Goal: Information Seeking & Learning: Learn about a topic

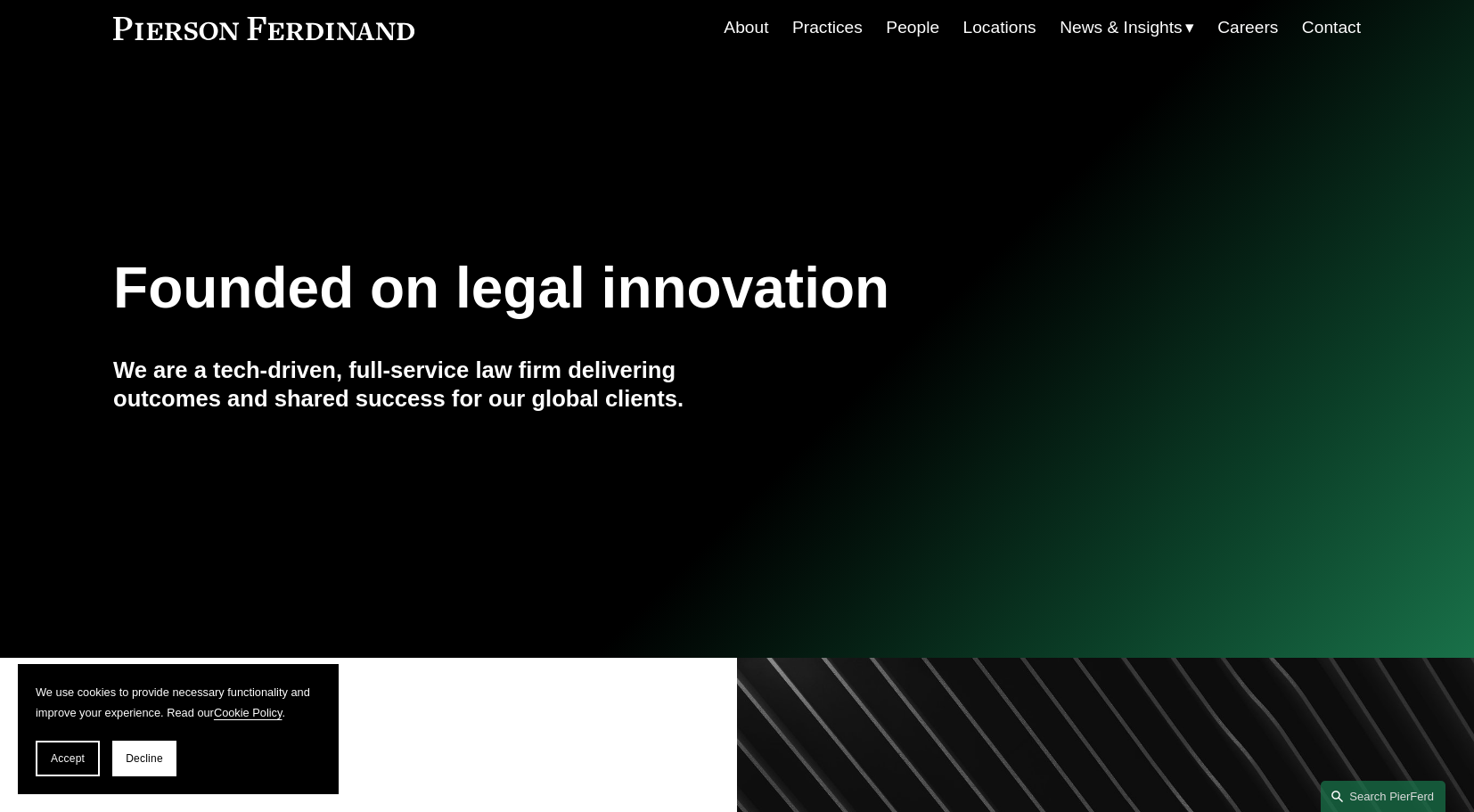
scroll to position [74, 0]
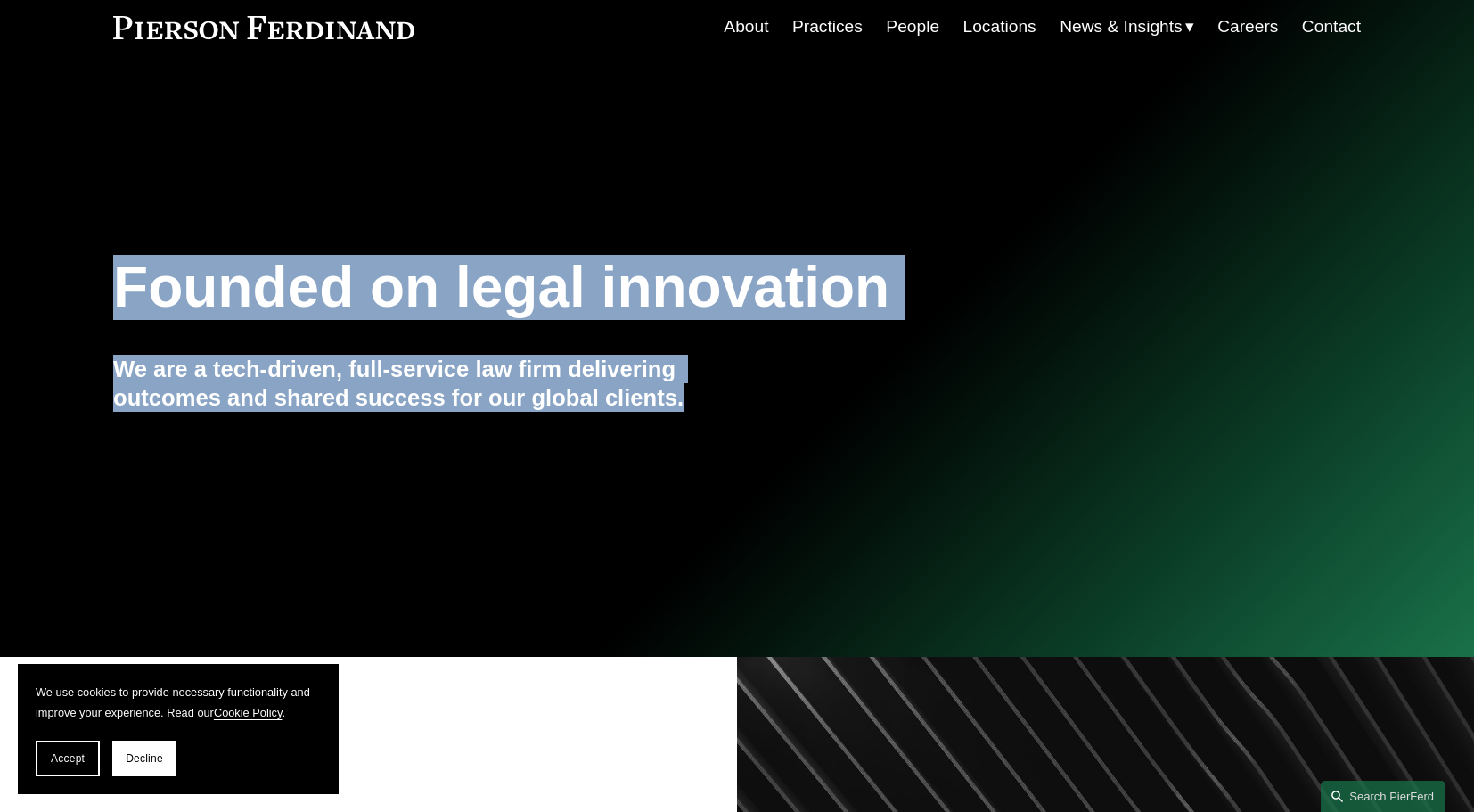
drag, startPoint x: 529, startPoint y: 172, endPoint x: 671, endPoint y: 542, distance: 396.3
click at [671, 542] on div "Founded on legal innovation We are a tech-driven, full-service law firm deliver…" at bounding box center [737, 368] width 1474 height 507
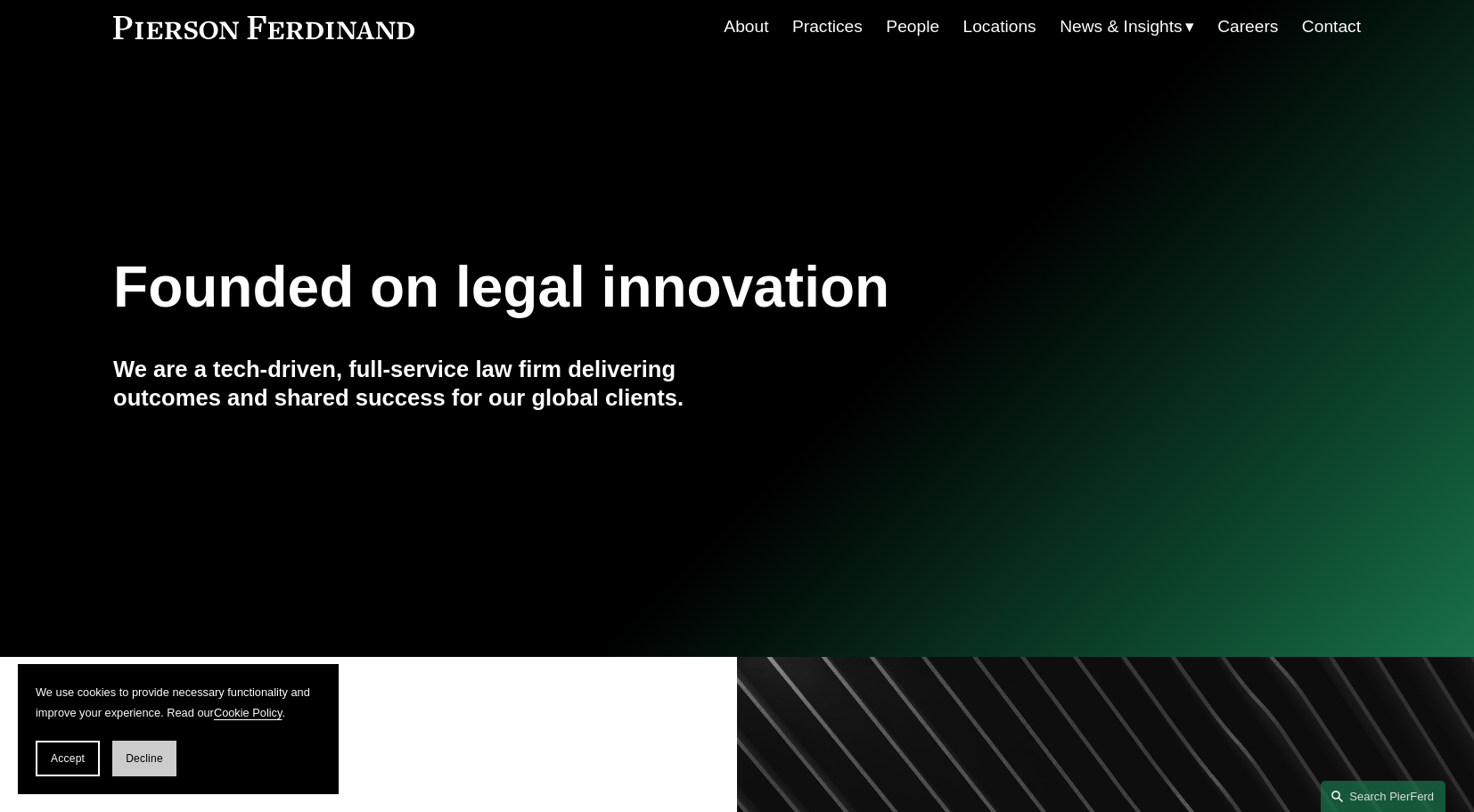
click at [140, 758] on span "Decline" at bounding box center [144, 757] width 37 height 12
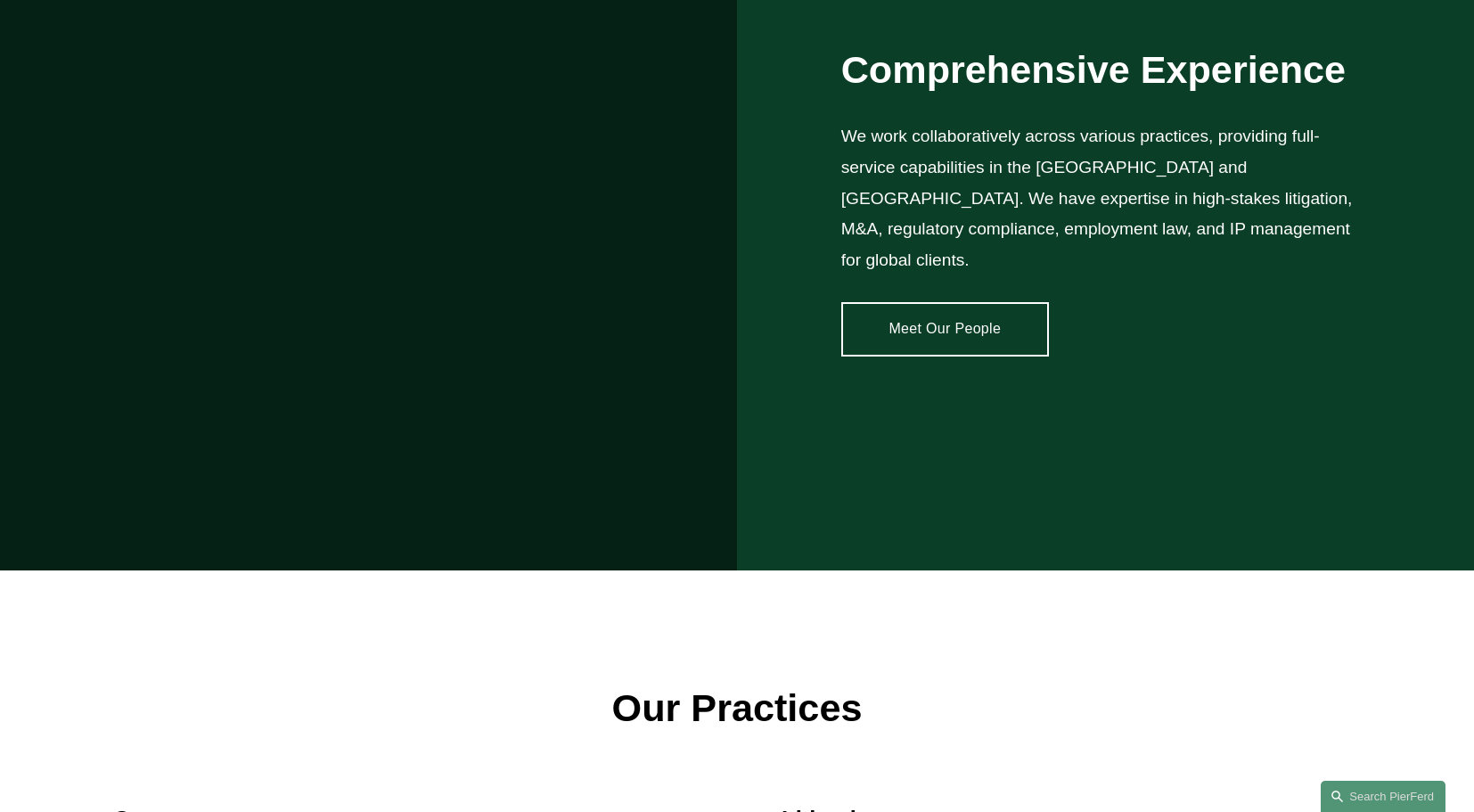
scroll to position [1591, 0]
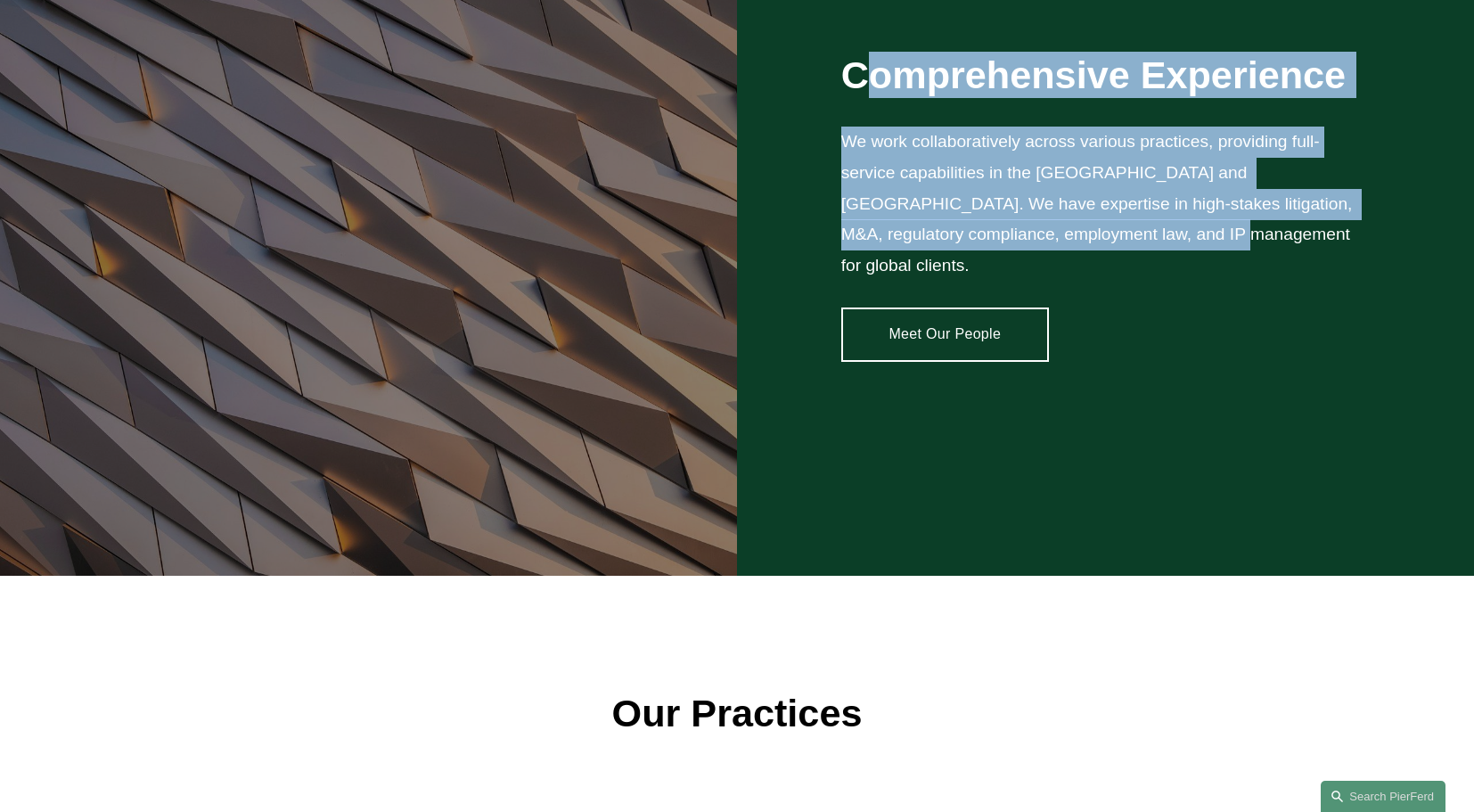
drag, startPoint x: 856, startPoint y: 63, endPoint x: 926, endPoint y: 267, distance: 215.7
click at [926, 267] on div "Comprehensive Experience We work collaboratively across various practices, prov…" at bounding box center [737, 206] width 1474 height 739
drag, startPoint x: 926, startPoint y: 267, endPoint x: 827, endPoint y: 51, distance: 237.6
click at [827, 50] on div "Comprehensive Experience We work collaboratively across various practices, prov…" at bounding box center [737, 206] width 1474 height 739
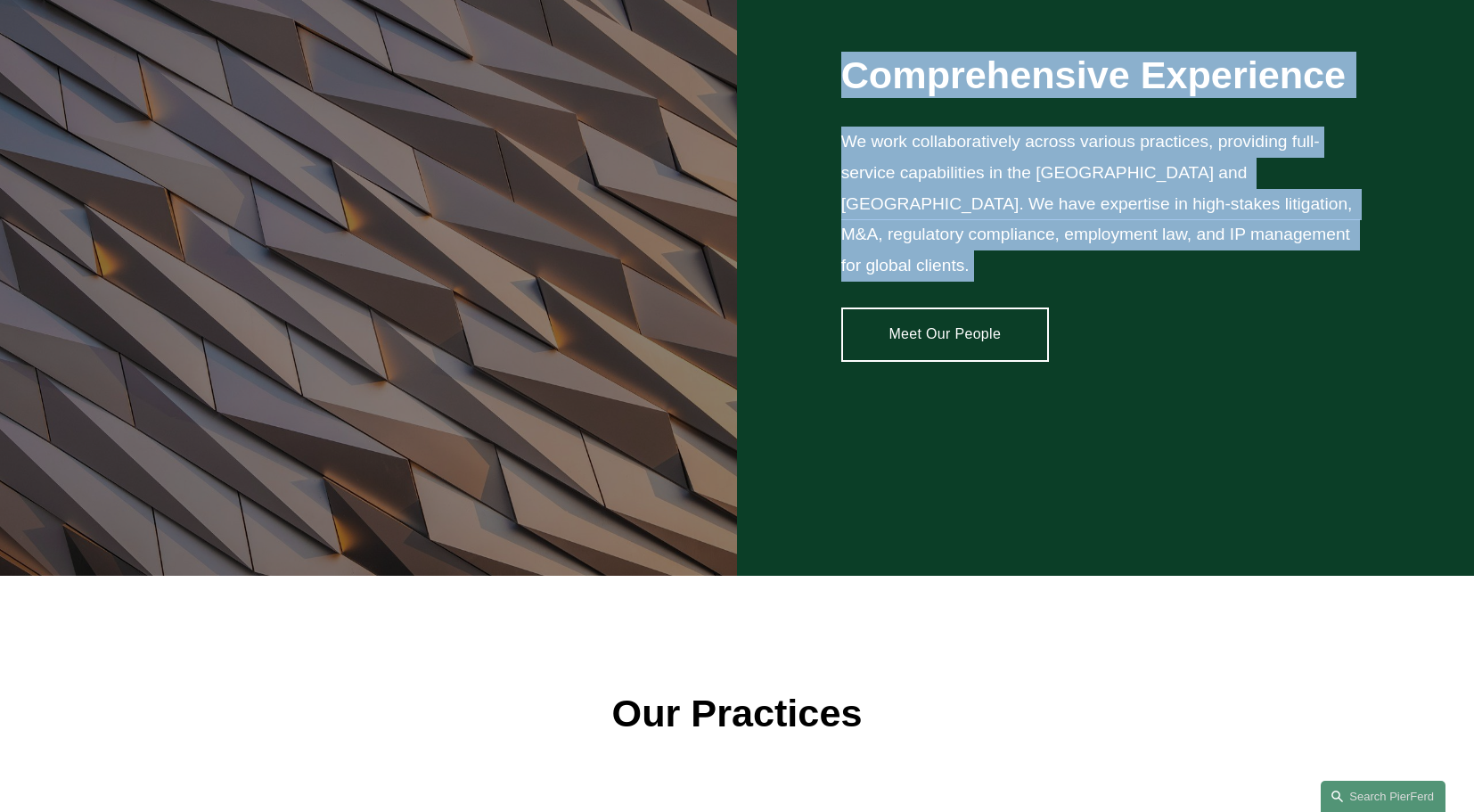
click at [827, 51] on div "Comprehensive Experience We work collaboratively across various practices, prov…" at bounding box center [737, 206] width 1474 height 739
drag, startPoint x: 827, startPoint y: 51, endPoint x: 1074, endPoint y: 250, distance: 317.2
click at [1074, 250] on div "Comprehensive Experience We work collaboratively across various practices, prov…" at bounding box center [737, 206] width 1474 height 739
click at [1074, 250] on p "We work collaboratively across various practices, providing full-service capabi…" at bounding box center [1101, 204] width 519 height 155
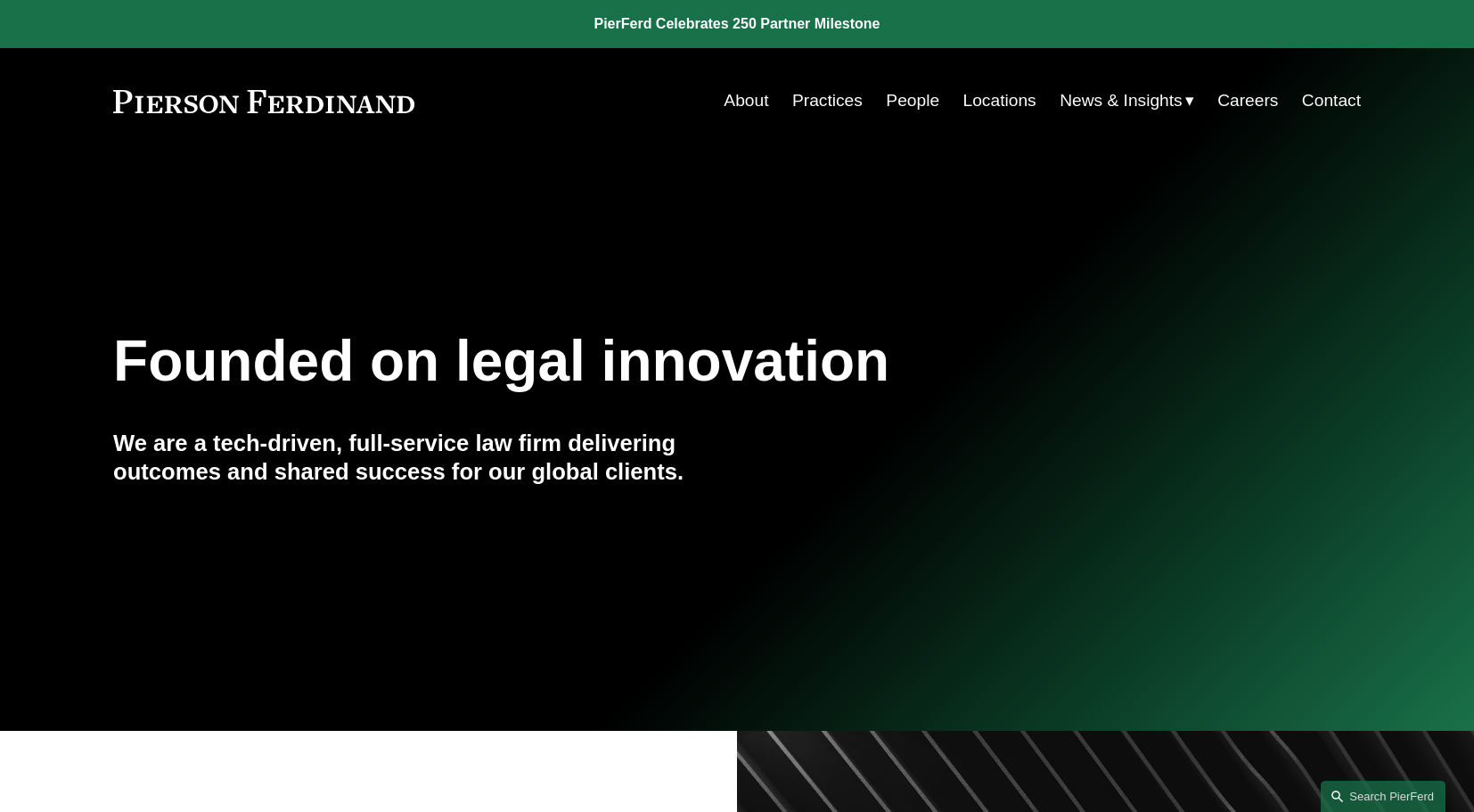
scroll to position [0, 0]
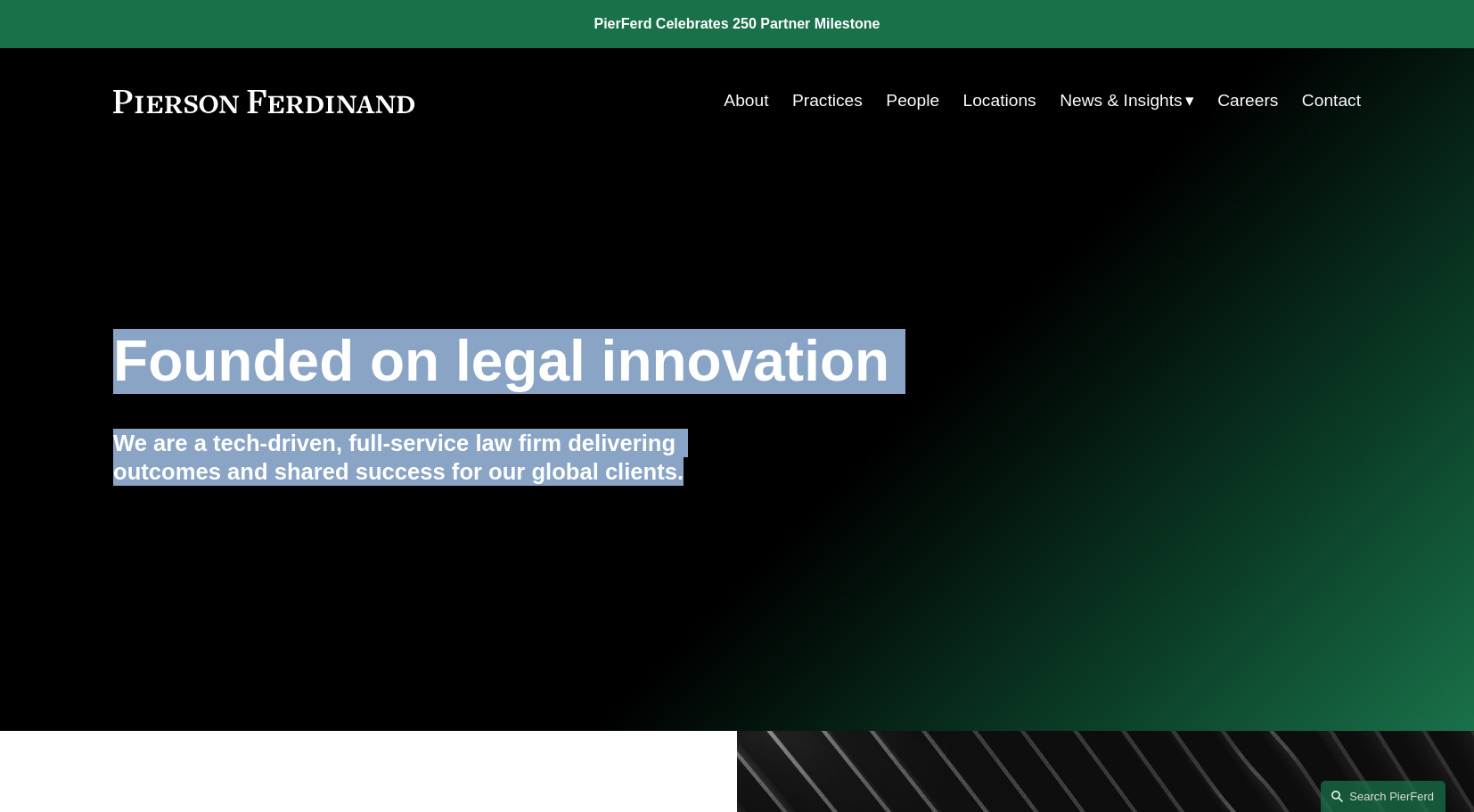
drag, startPoint x: 581, startPoint y: 304, endPoint x: 611, endPoint y: 499, distance: 197.3
click at [611, 499] on div "Founded on legal innovation We are a tech-driven, full-service law firm deliver…" at bounding box center [737, 442] width 1474 height 507
click at [611, 499] on div "We are a tech-driven, full-service law firm delivering outcomes and shared succ…" at bounding box center [425, 468] width 624 height 81
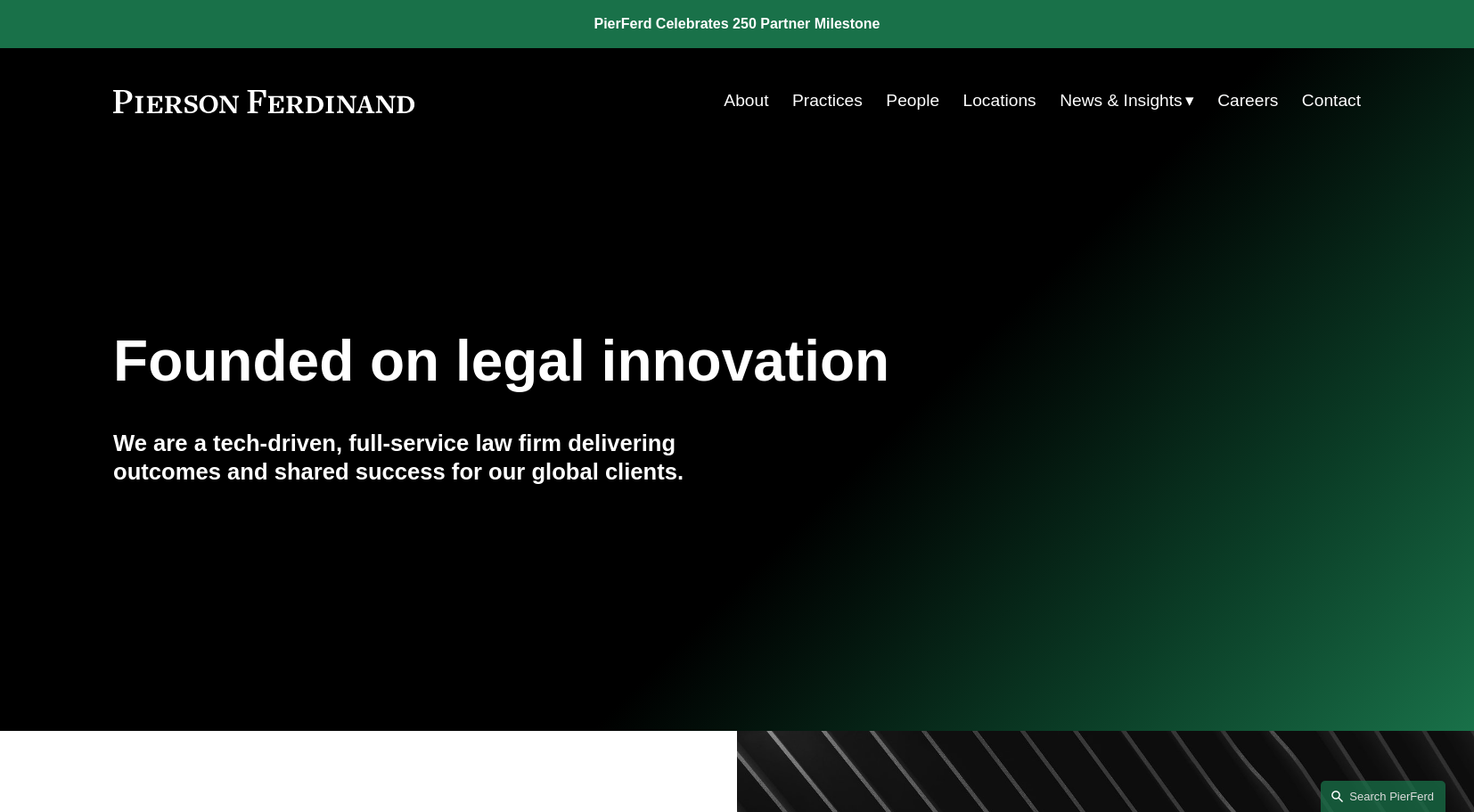
click at [828, 109] on link "Practices" at bounding box center [828, 100] width 70 height 34
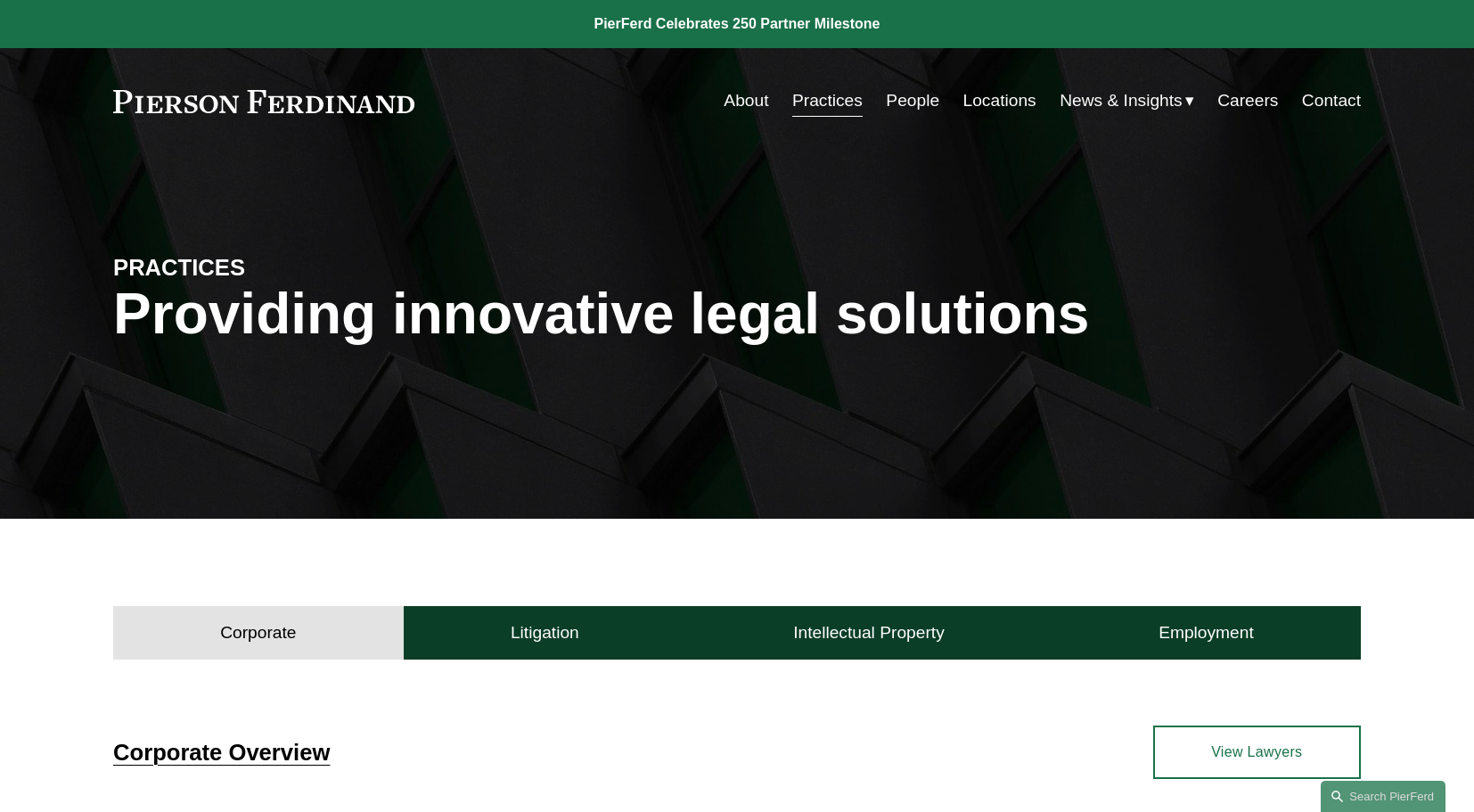
click at [811, 20] on link at bounding box center [737, 24] width 1474 height 48
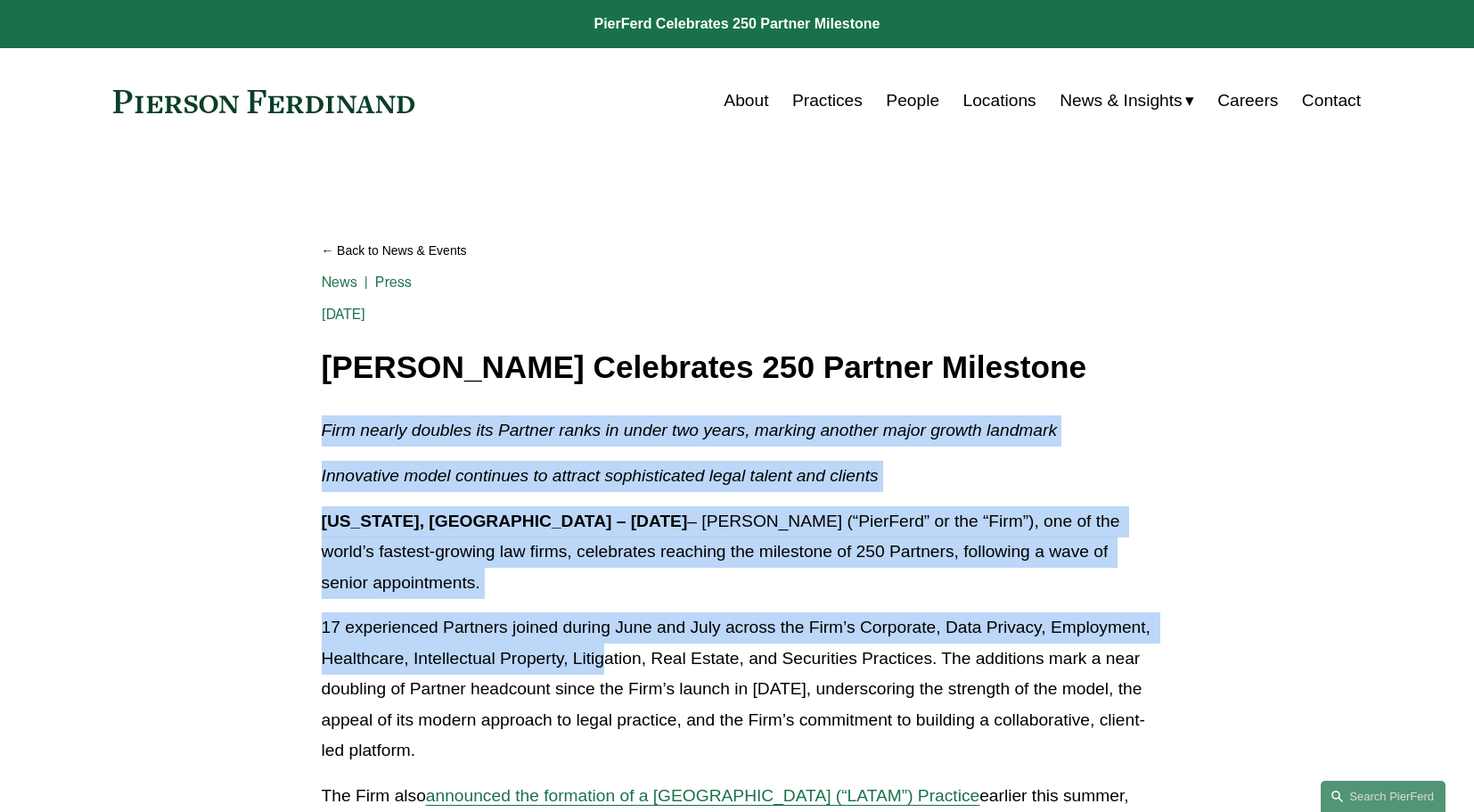
drag, startPoint x: 716, startPoint y: 331, endPoint x: 716, endPoint y: 641, distance: 310.0
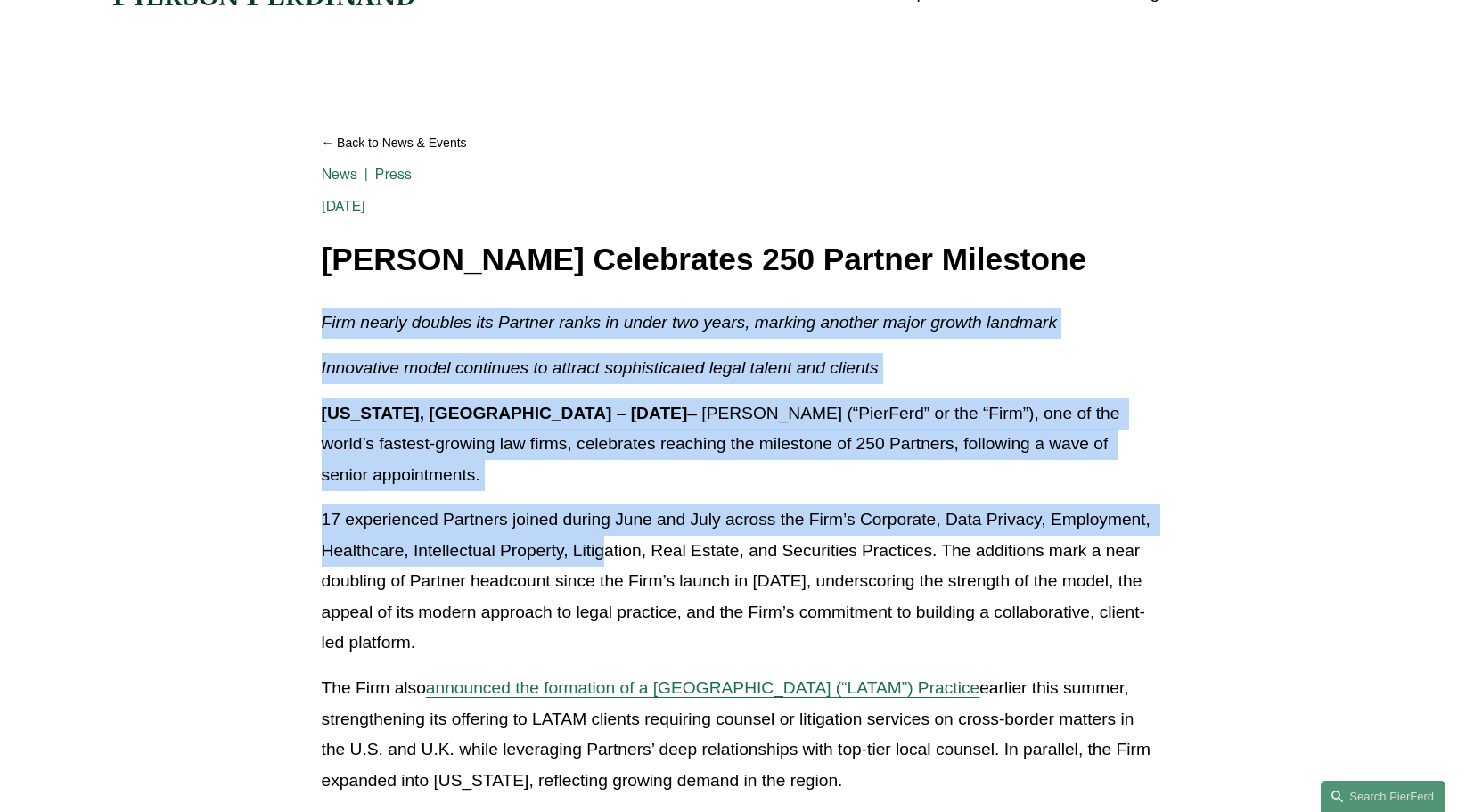
scroll to position [117, 0]
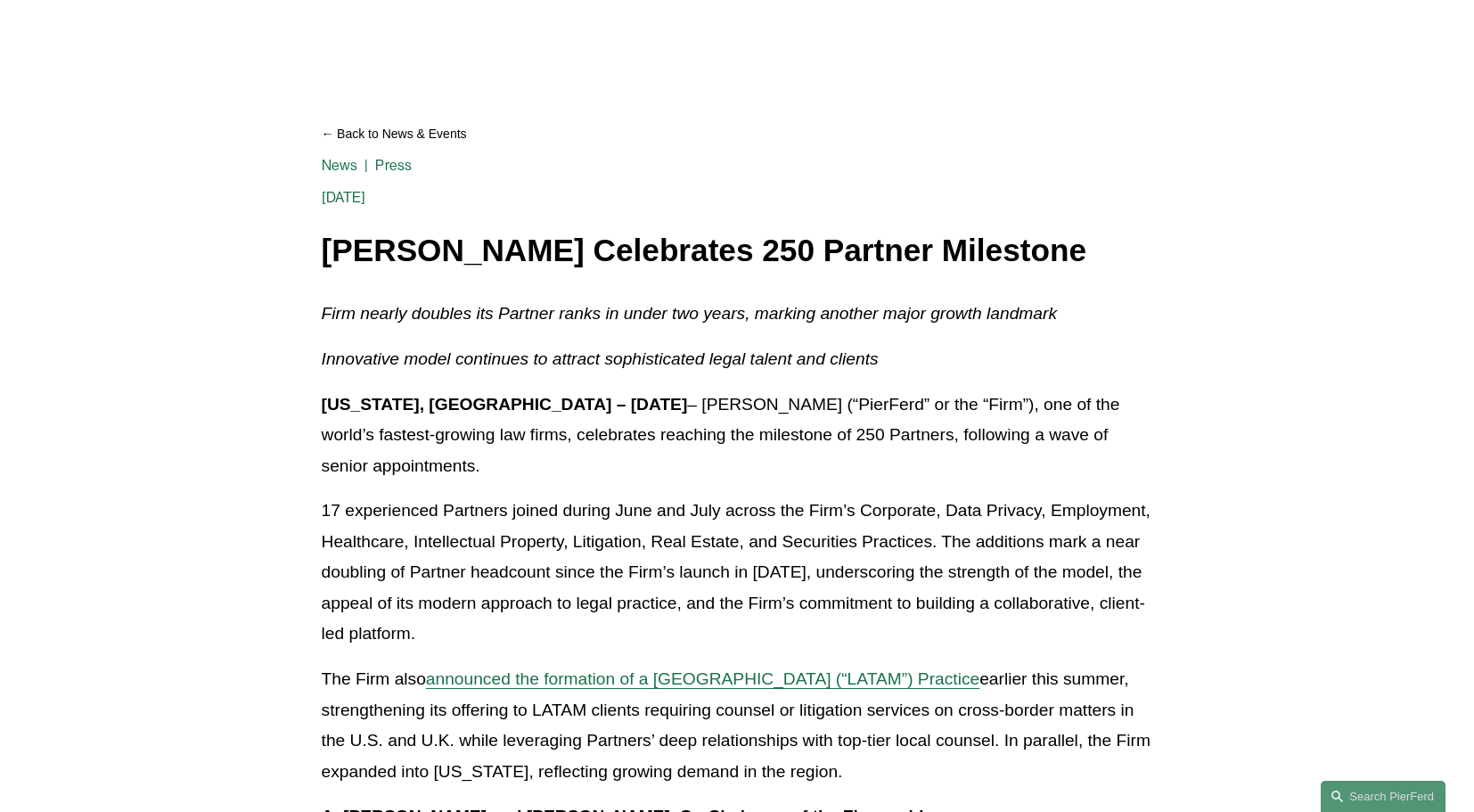
click at [712, 638] on p "17 experienced Partners joined during June and July across the Firm’s Corporate…" at bounding box center [737, 572] width 831 height 155
drag, startPoint x: 736, startPoint y: 638, endPoint x: 331, endPoint y: 256, distance: 556.7
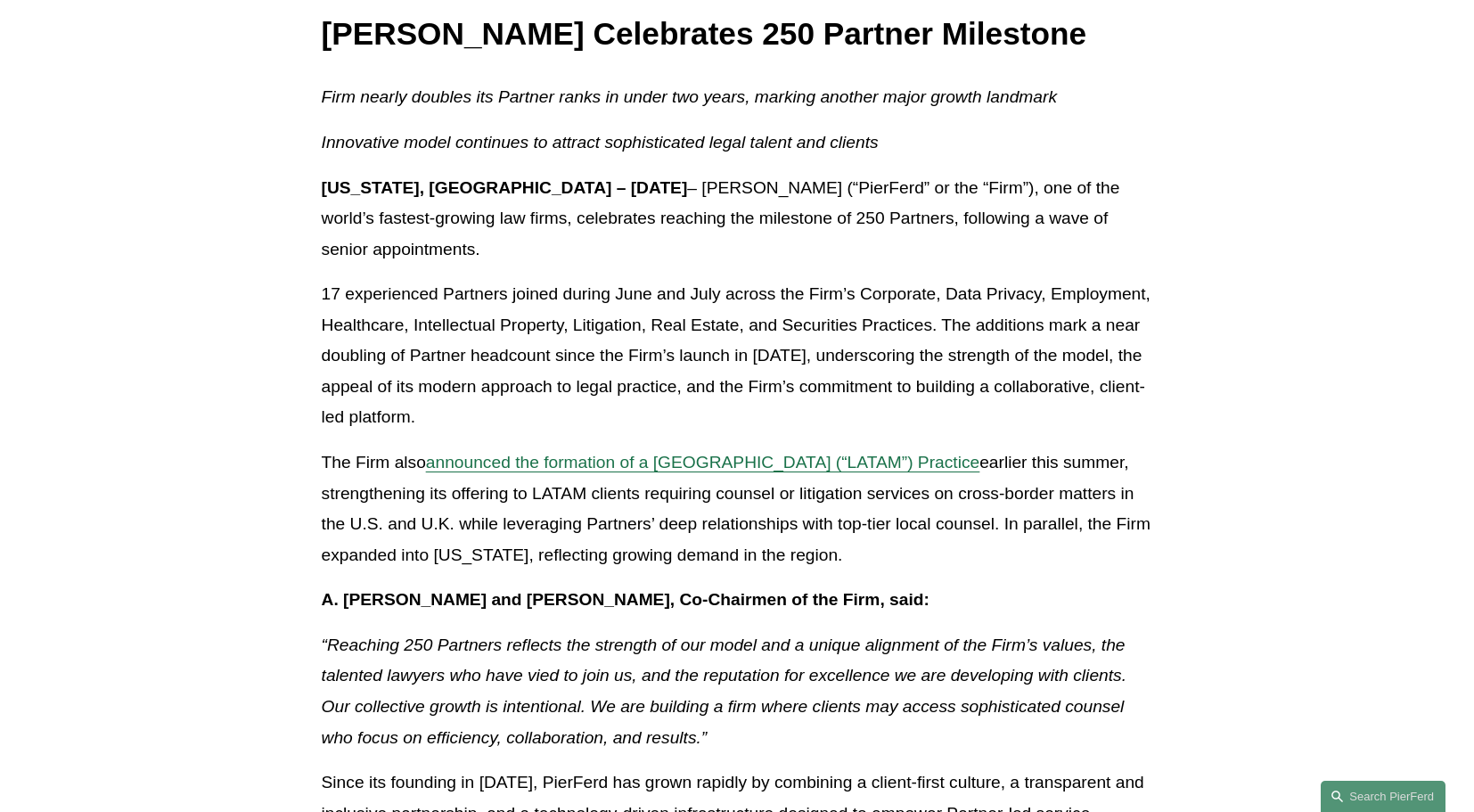
scroll to position [519, 0]
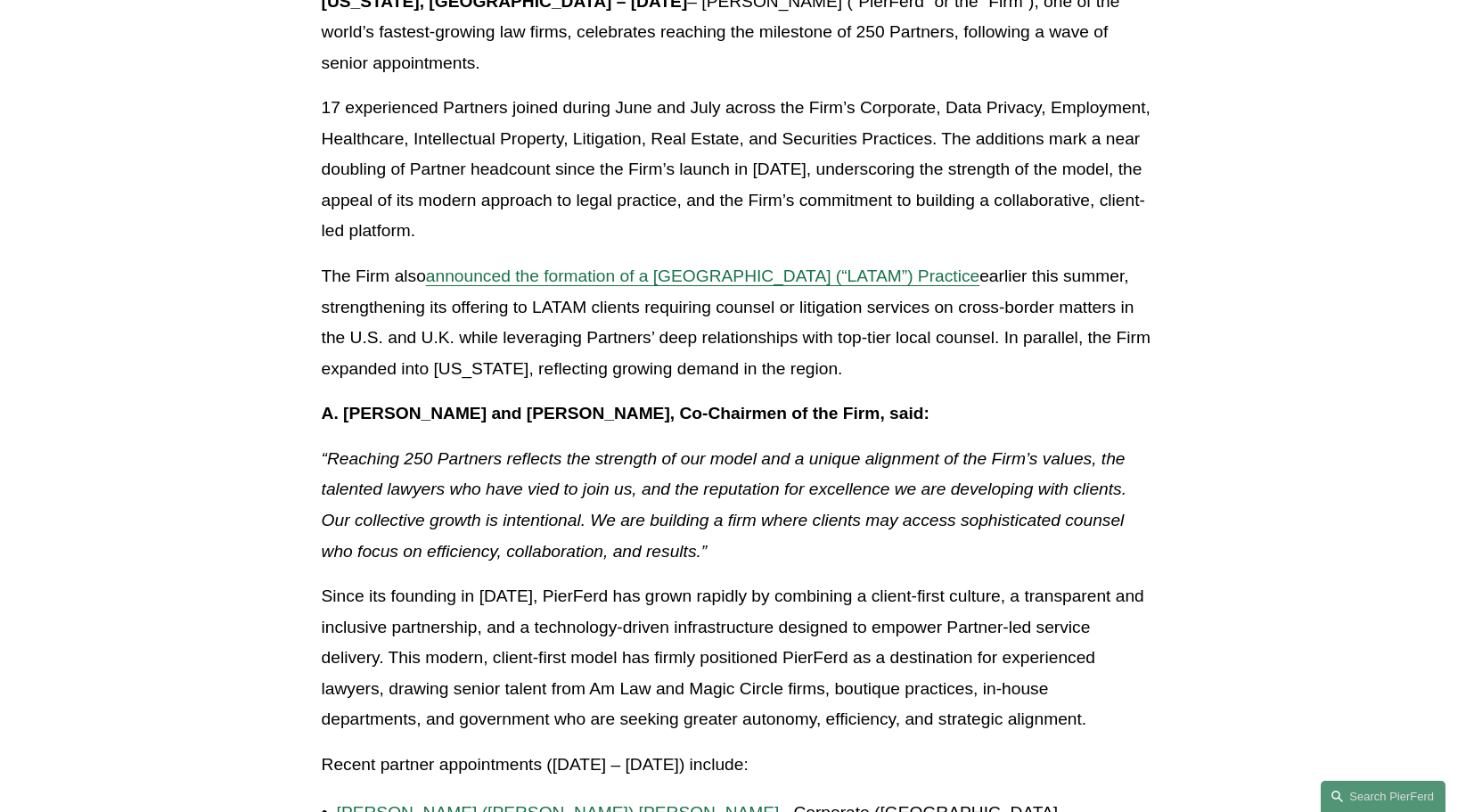
click at [331, 373] on p "The Firm also announced the formation of a Latin America (“LATAM”) Practice ear…" at bounding box center [737, 322] width 831 height 123
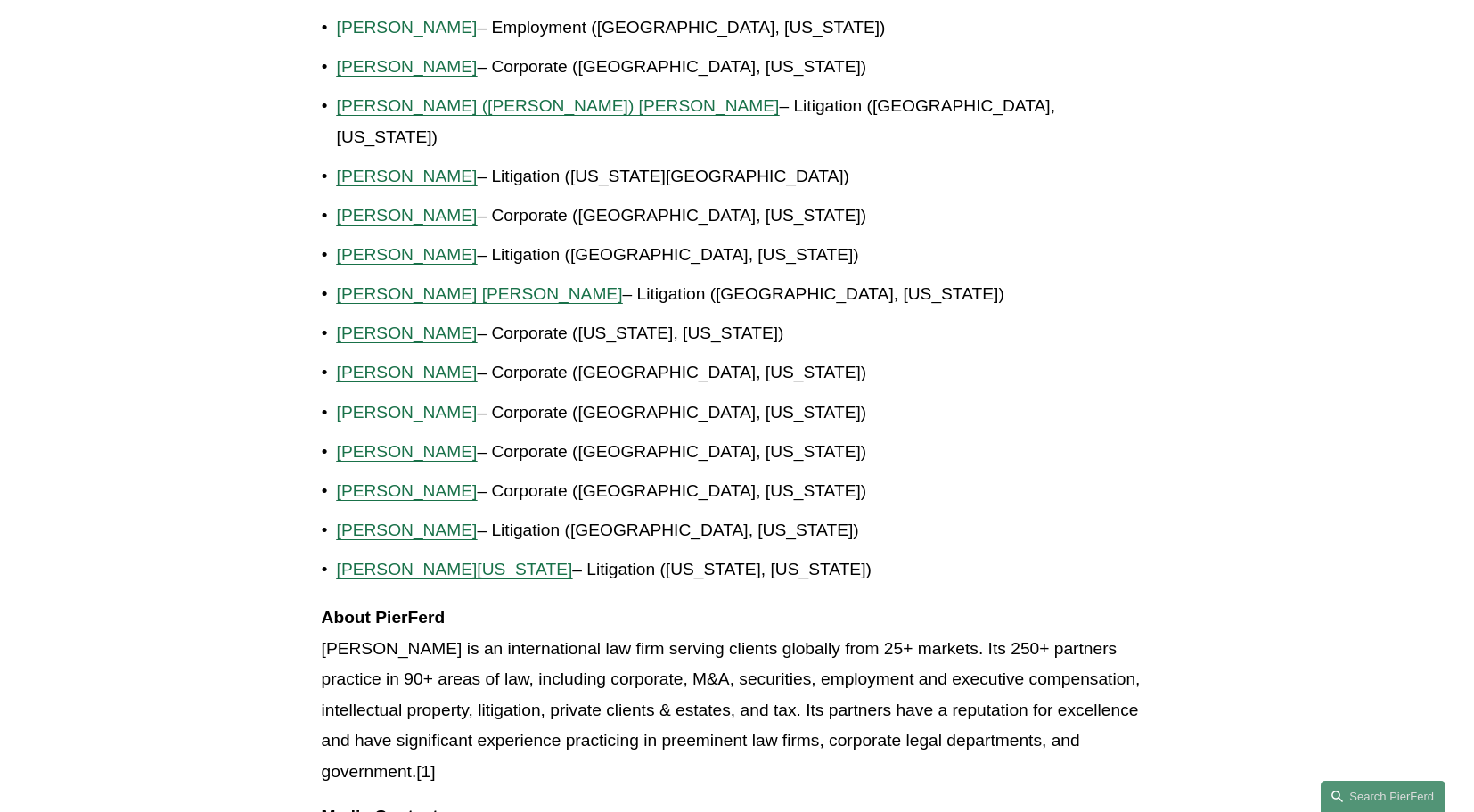
scroll to position [2005, 0]
